Goal: Information Seeking & Learning: Learn about a topic

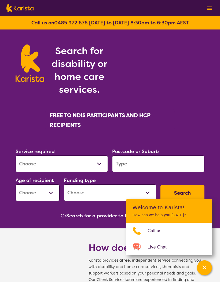
click at [15, 11] on img at bounding box center [19, 8] width 27 height 8
click at [213, 5] on button at bounding box center [209, 8] width 8 height 8
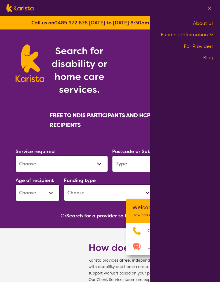
click at [212, 33] on icon at bounding box center [211, 34] width 6 height 6
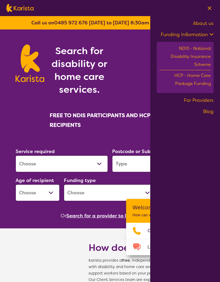
click at [207, 47] on div "NDIS - National Disability Insurance Scheme" at bounding box center [185, 58] width 52 height 26
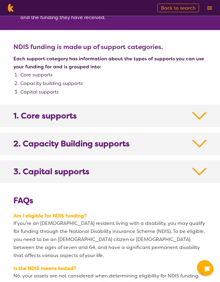
scroll to position [246, 0]
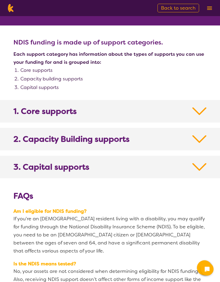
click at [206, 111] on img at bounding box center [199, 111] width 14 height 10
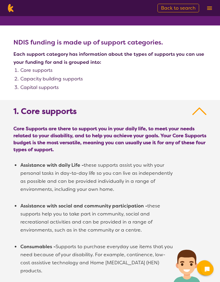
click at [197, 114] on img at bounding box center [199, 111] width 14 height 10
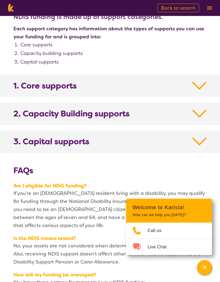
click at [202, 111] on img at bounding box center [199, 114] width 14 height 10
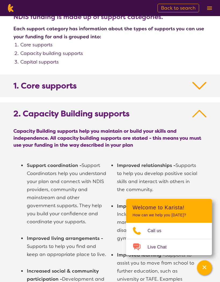
click at [202, 112] on img at bounding box center [199, 114] width 14 height 10
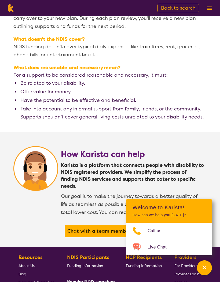
scroll to position [664, 0]
